Goal: Task Accomplishment & Management: Use online tool/utility

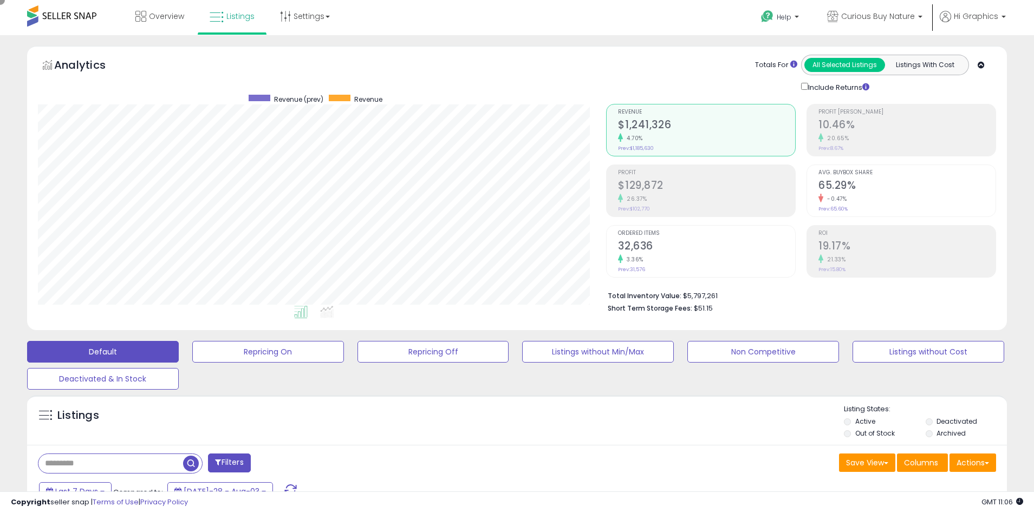
scroll to position [222, 569]
click at [880, 16] on span "Curious Buy Nature" at bounding box center [878, 16] width 74 height 11
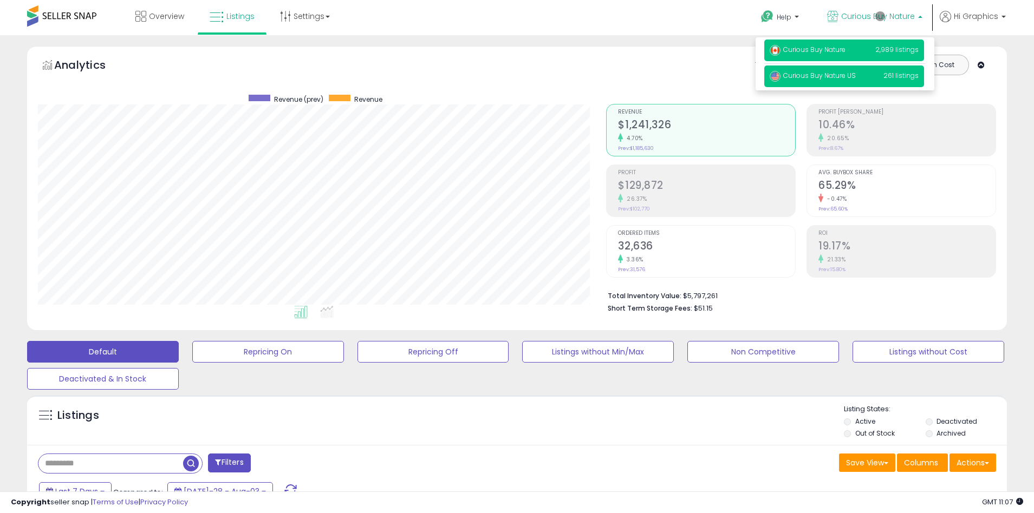
click at [846, 77] on span "Curious Buy Nature US" at bounding box center [812, 75] width 86 height 9
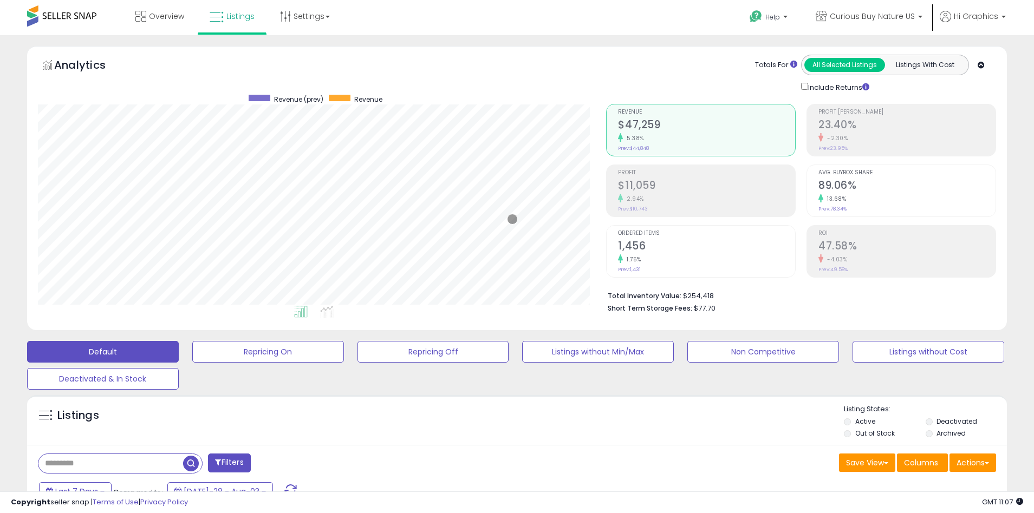
scroll to position [234, 0]
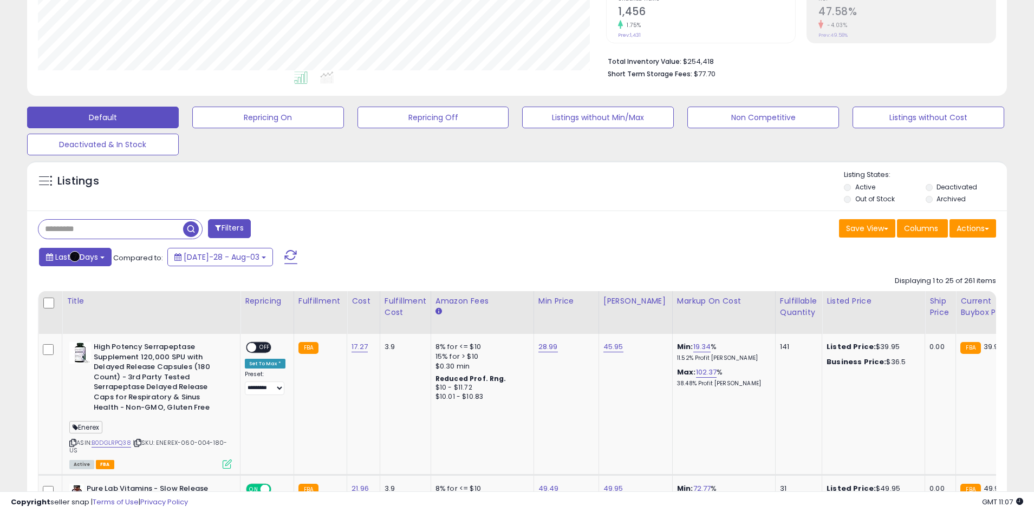
click at [75, 257] on span "Last 7 Days" at bounding box center [76, 257] width 43 height 11
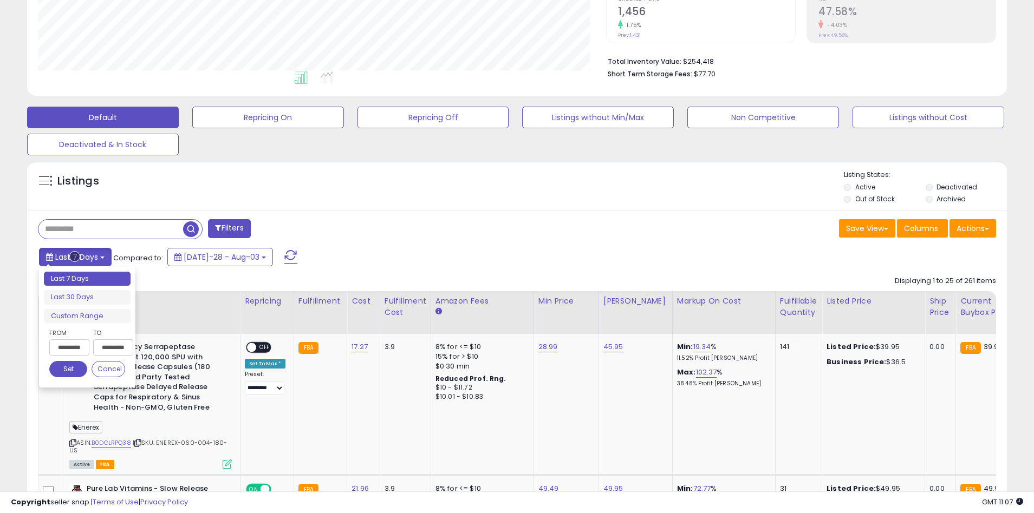
type input "**********"
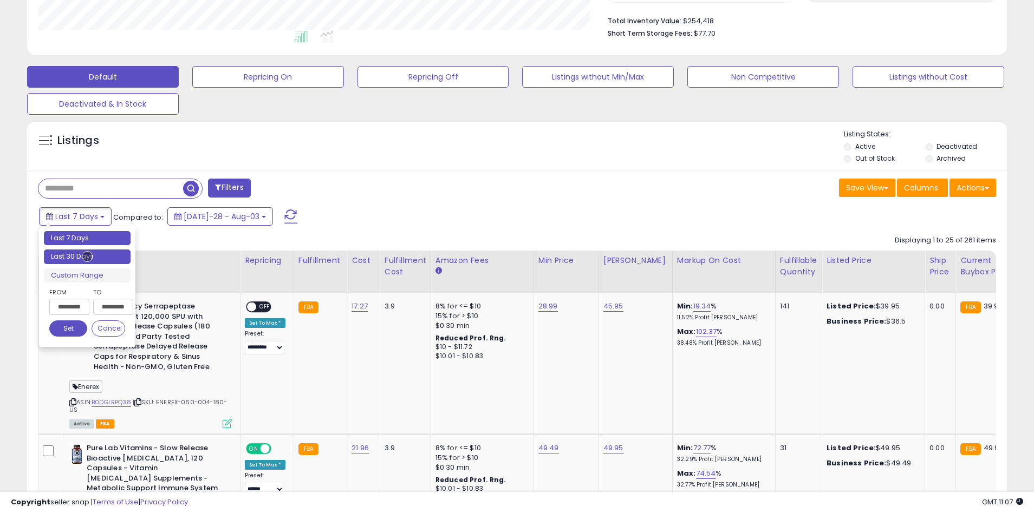
click at [87, 257] on li "Last 30 Days" at bounding box center [87, 257] width 87 height 15
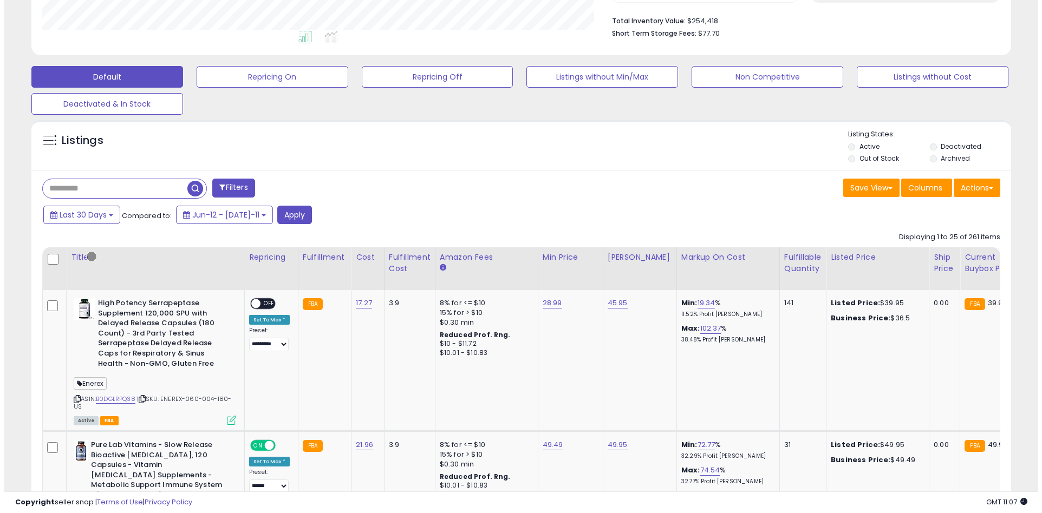
scroll to position [206, 0]
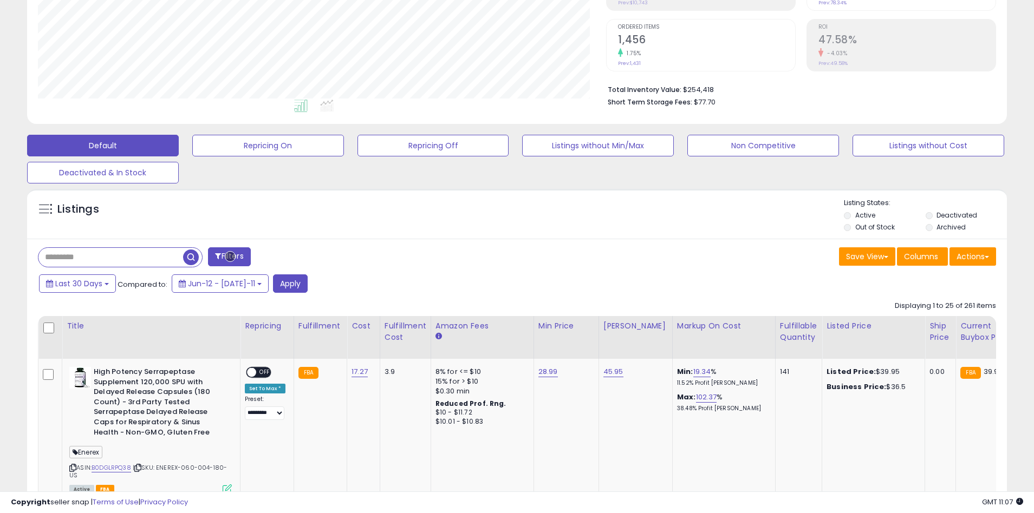
click at [230, 257] on button "Filters" at bounding box center [229, 256] width 42 height 19
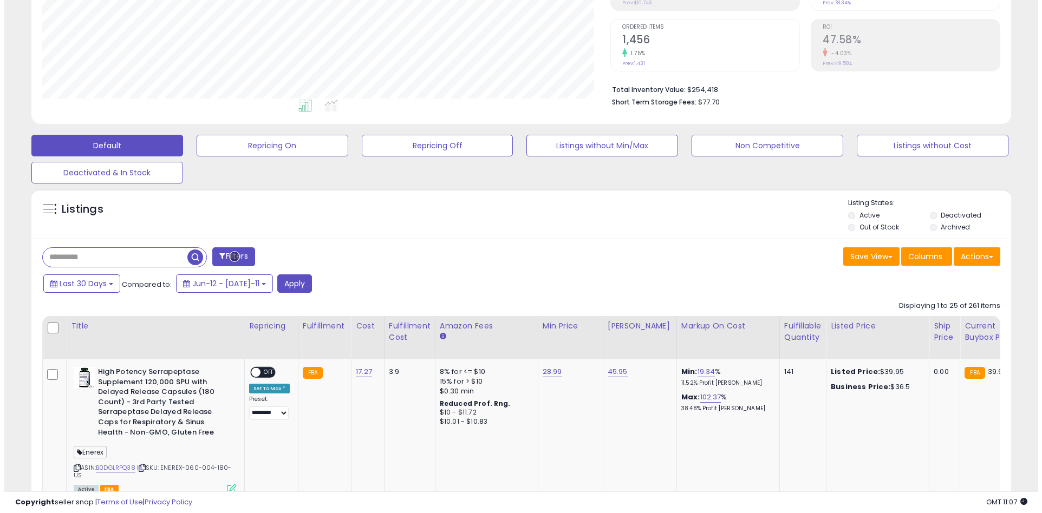
scroll to position [222, 573]
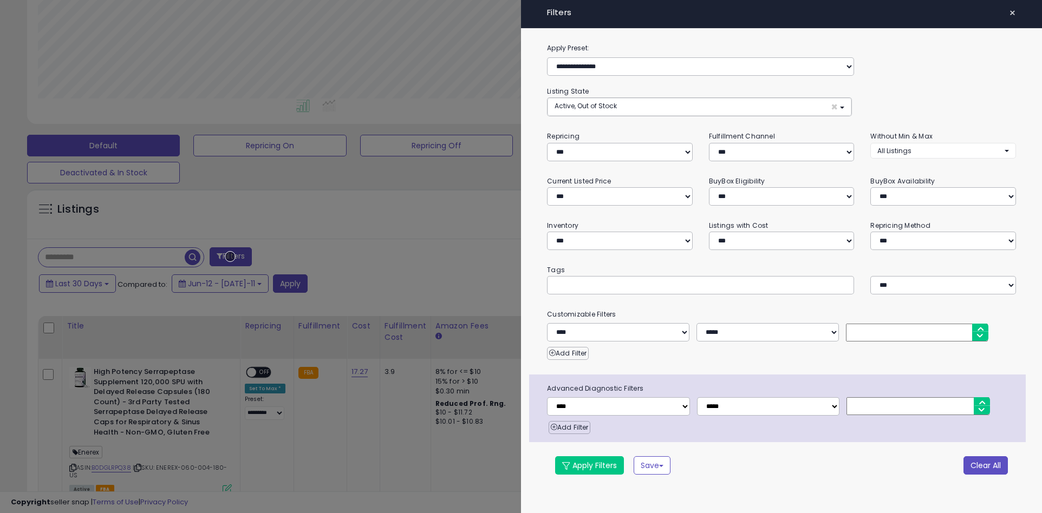
click at [985, 465] on button "Clear All" at bounding box center [985, 465] width 44 height 18
select select "*"
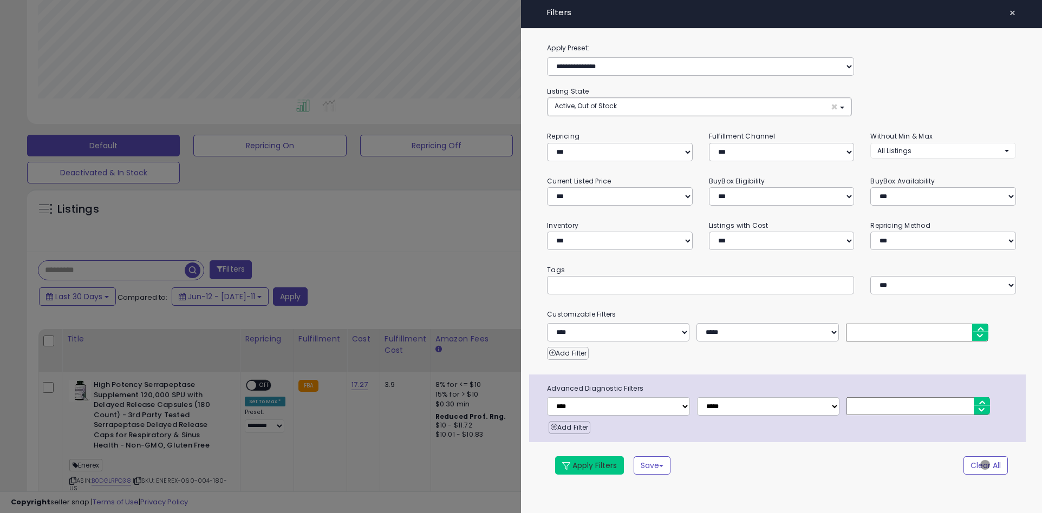
click at [590, 465] on button "Apply Filters" at bounding box center [589, 465] width 69 height 18
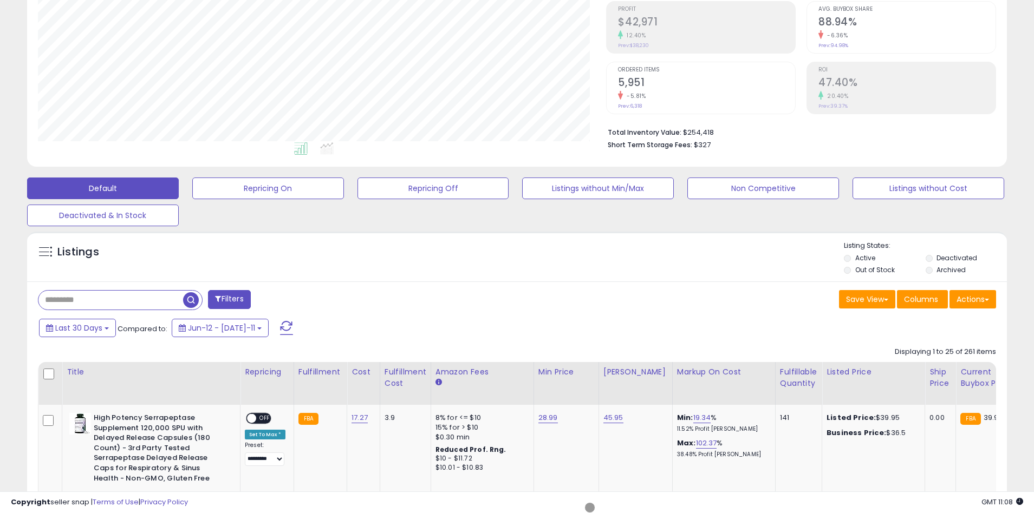
scroll to position [206, 0]
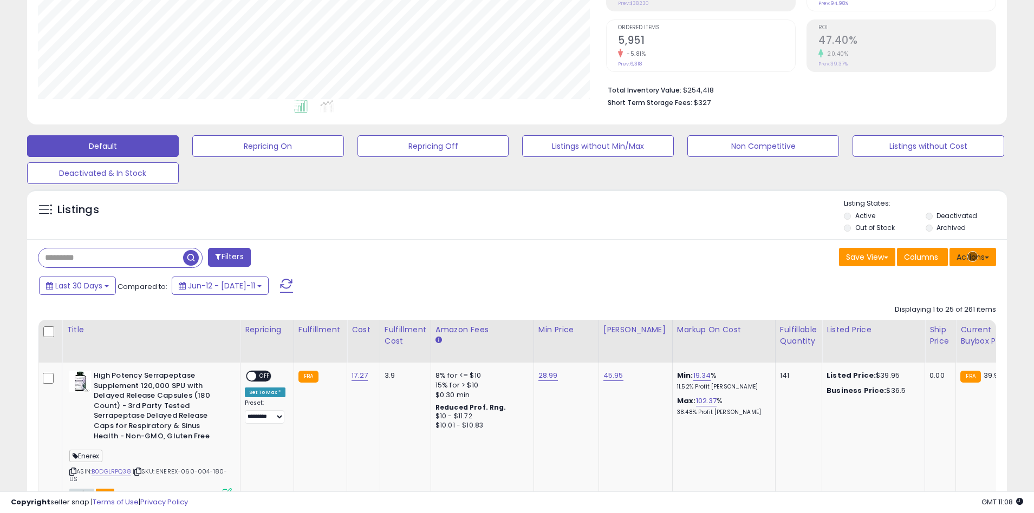
click at [973, 257] on button "Actions" at bounding box center [972, 257] width 47 height 18
click at [928, 326] on link "Export All Columns" at bounding box center [928, 326] width 119 height 17
